Goal: Information Seeking & Learning: Learn about a topic

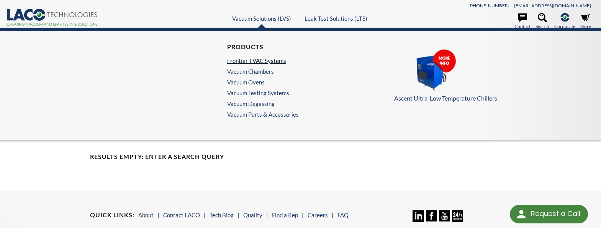
click at [244, 60] on link "Frontier TVAC Systems" at bounding box center [261, 60] width 68 height 7
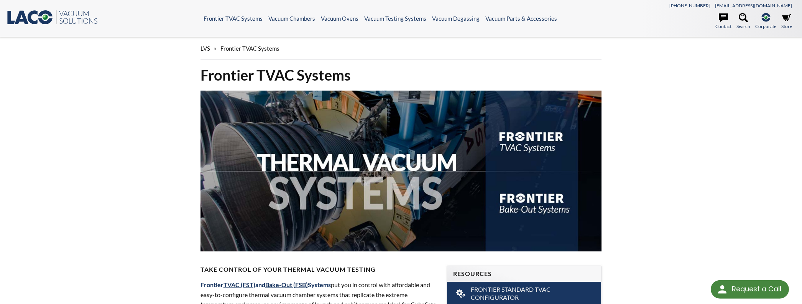
select select "Widget Language Translate"
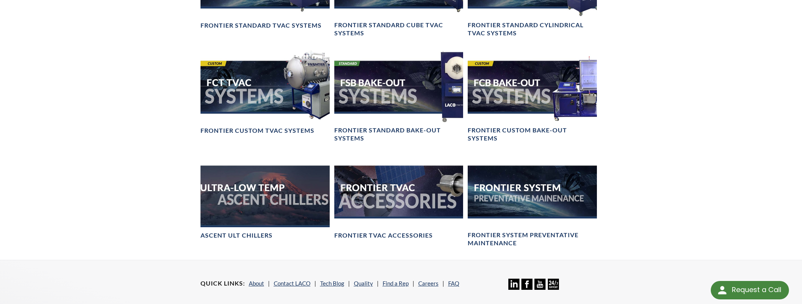
scroll to position [662, 0]
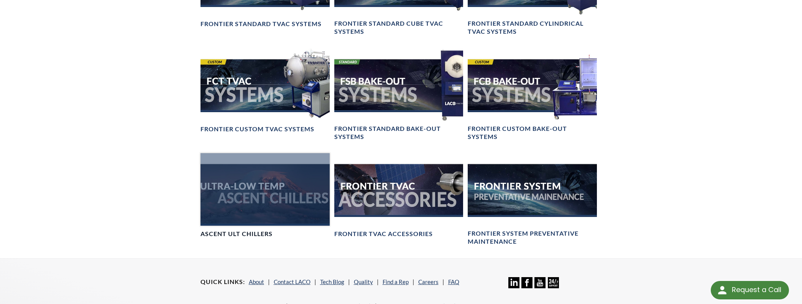
click at [243, 204] on div at bounding box center [264, 189] width 129 height 72
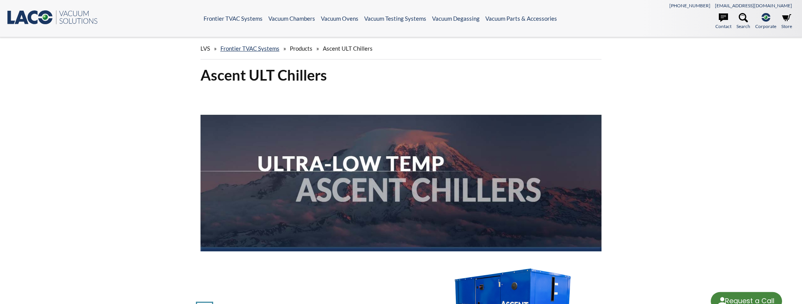
select select "Widget Language Translate"
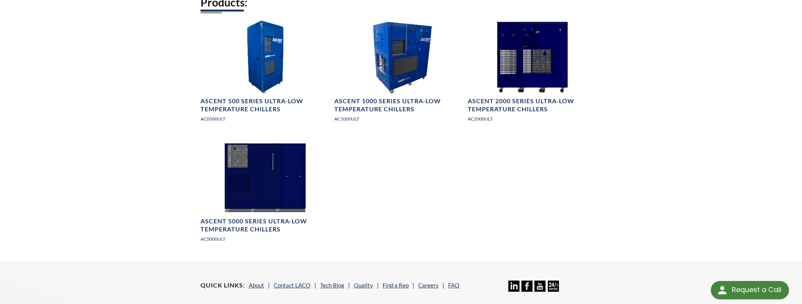
scroll to position [1101, 0]
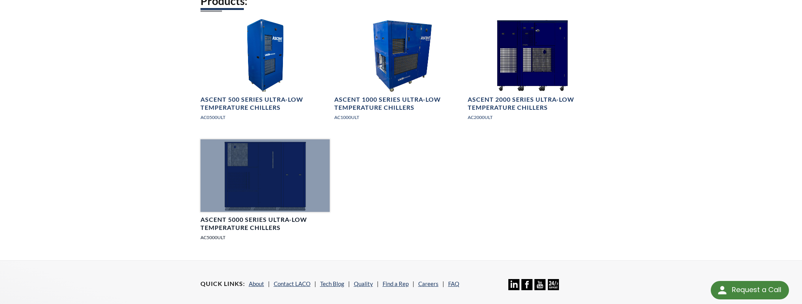
click at [277, 171] on div at bounding box center [264, 175] width 129 height 72
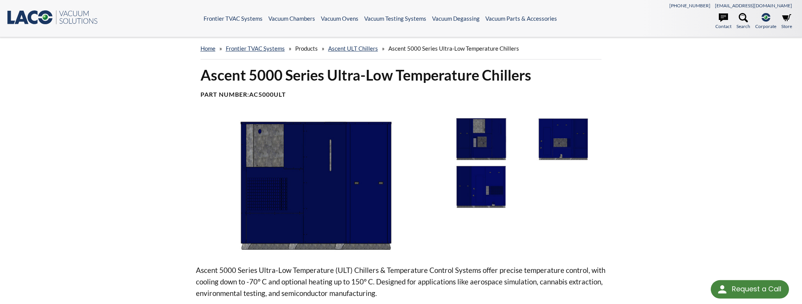
select select "Widget Language Translate"
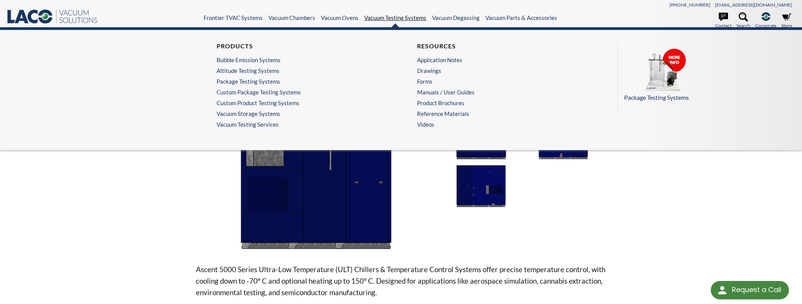
scroll to position [3, 0]
